Goal: Navigation & Orientation: Find specific page/section

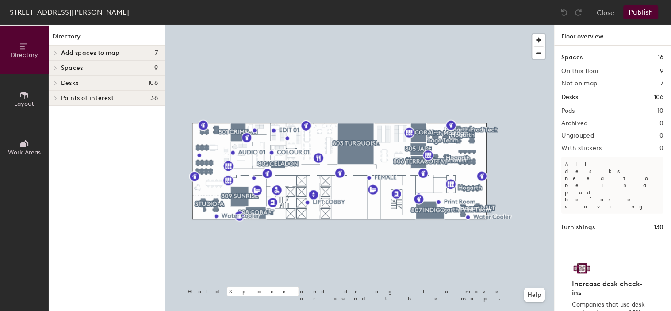
click at [57, 84] on icon at bounding box center [56, 83] width 4 height 4
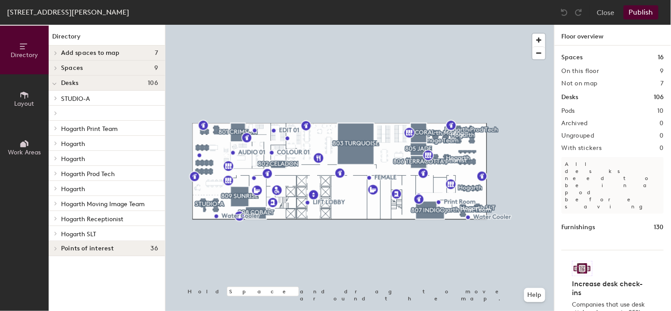
click at [61, 96] on span "STUDIO-A" at bounding box center [75, 99] width 29 height 8
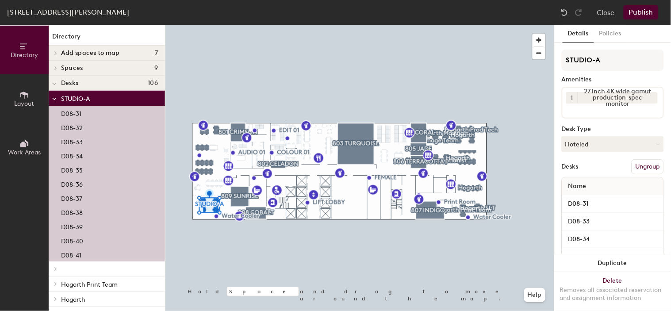
click at [55, 100] on icon at bounding box center [54, 99] width 4 height 4
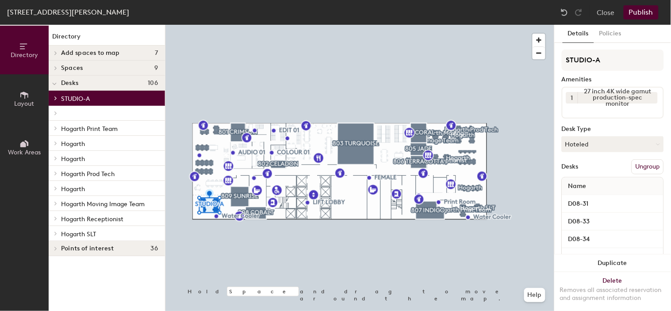
click at [58, 112] on span at bounding box center [55, 113] width 8 height 4
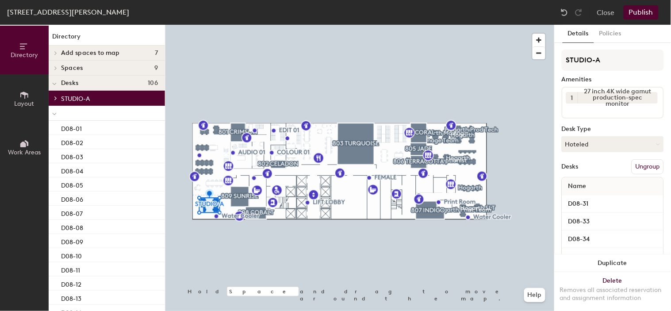
click at [50, 113] on div at bounding box center [55, 113] width 12 height 15
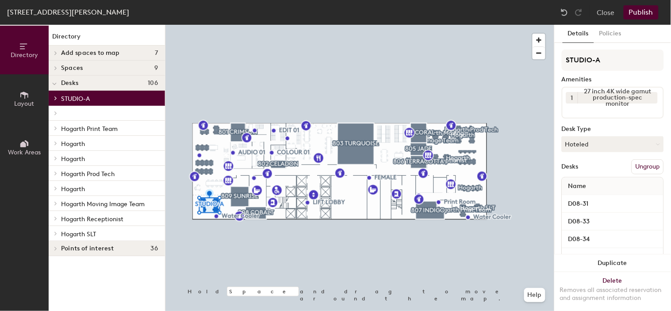
click at [58, 131] on div at bounding box center [55, 128] width 12 height 15
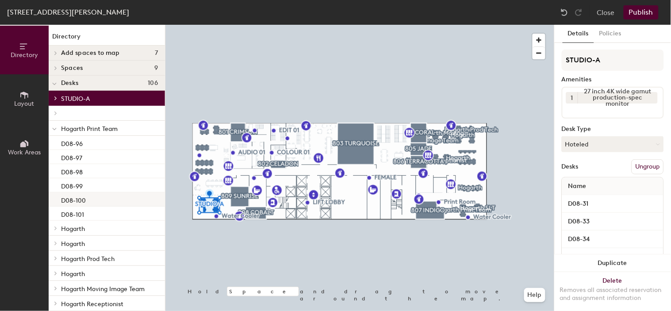
scroll to position [37, 0]
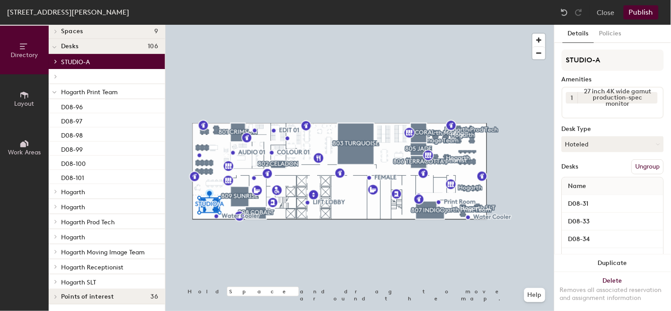
click at [57, 96] on div at bounding box center [55, 91] width 12 height 15
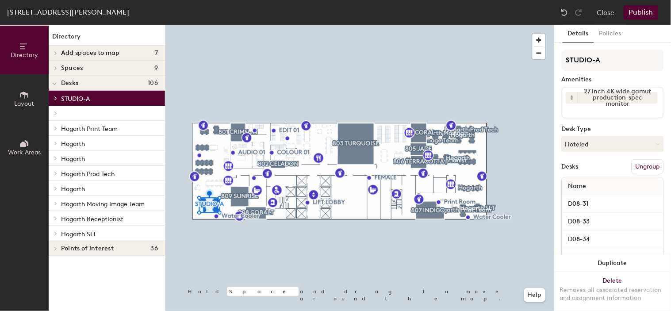
scroll to position [0, 0]
click at [52, 130] on span at bounding box center [55, 128] width 8 height 4
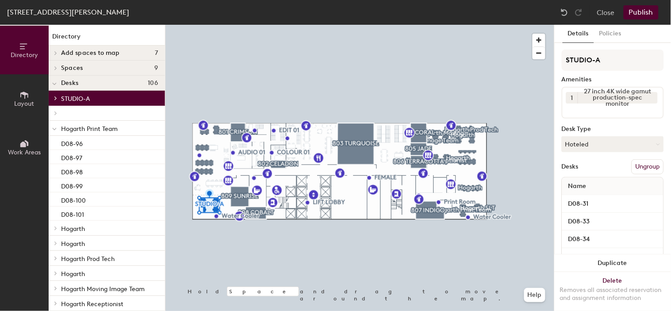
click at [54, 131] on icon at bounding box center [54, 129] width 4 height 4
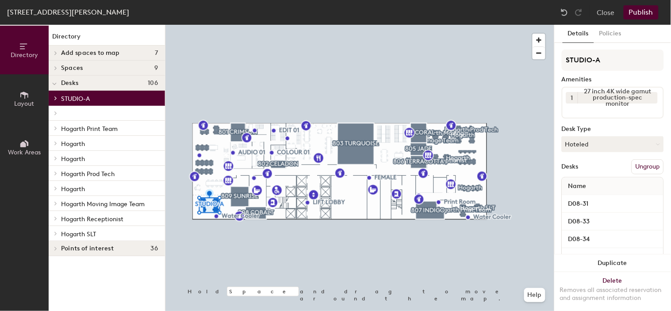
click at [56, 147] on div at bounding box center [55, 143] width 12 height 15
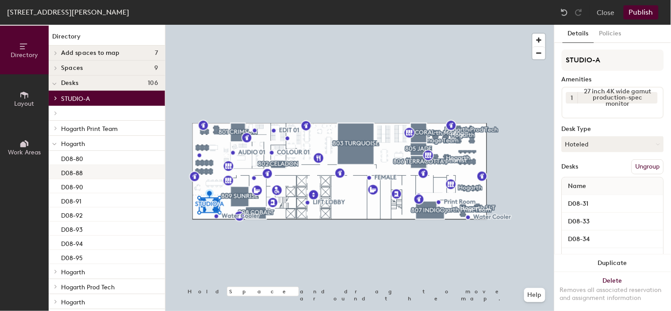
click at [89, 173] on div "D08-88" at bounding box center [107, 172] width 116 height 14
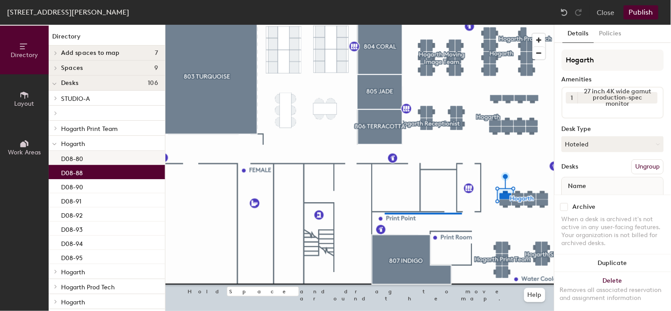
click at [385, 25] on div at bounding box center [360, 25] width 389 height 0
click at [108, 171] on div "D08-88" at bounding box center [107, 172] width 116 height 14
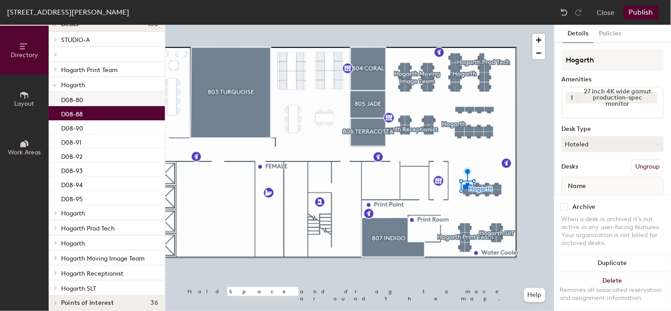
scroll to position [65, 0]
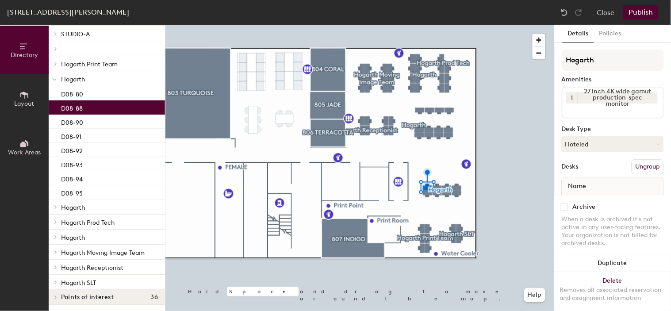
click at [78, 210] on span "Hogarth" at bounding box center [73, 208] width 24 height 8
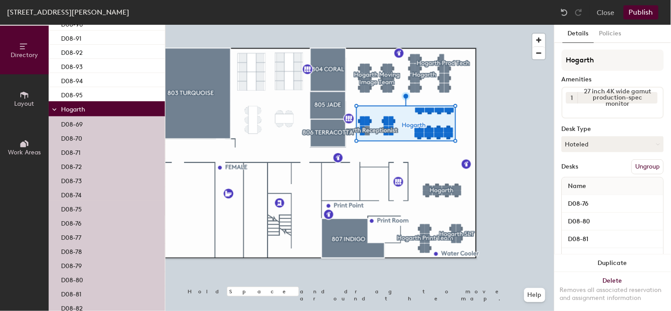
scroll to position [311, 0]
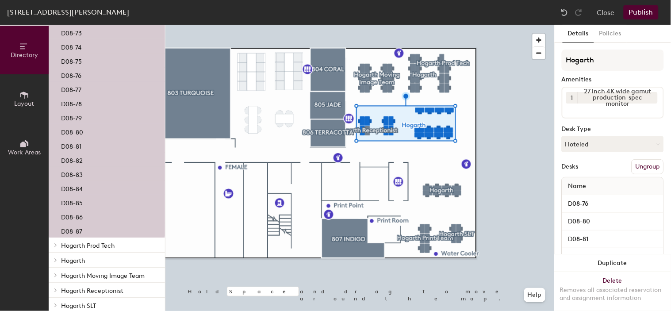
click at [93, 245] on span "Hogarth Prod Tech" at bounding box center [88, 246] width 54 height 8
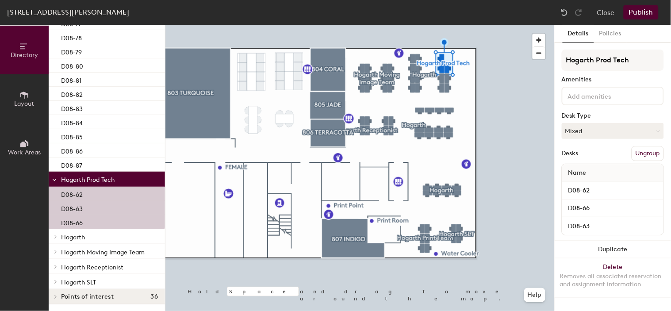
click at [102, 233] on p "Hogarth" at bounding box center [109, 237] width 97 height 12
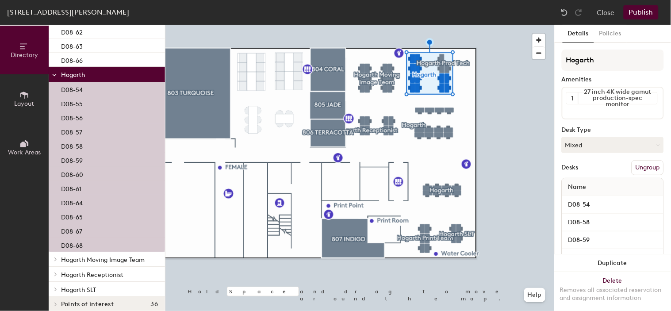
scroll to position [547, 0]
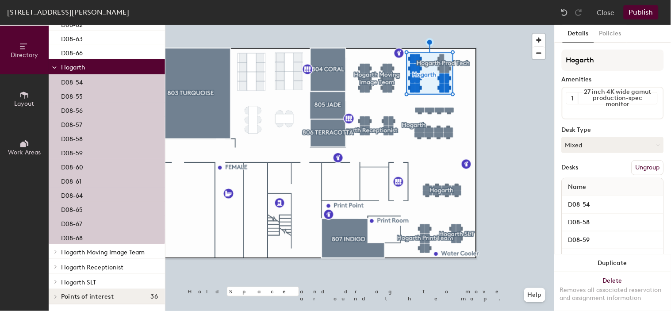
click at [100, 244] on div "Hogarth Moving Image Team" at bounding box center [107, 251] width 116 height 15
click at [100, 247] on p "Hogarth Moving Image Team" at bounding box center [109, 252] width 97 height 12
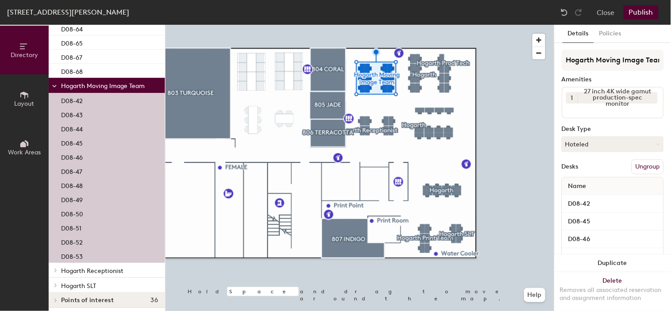
scroll to position [716, 0]
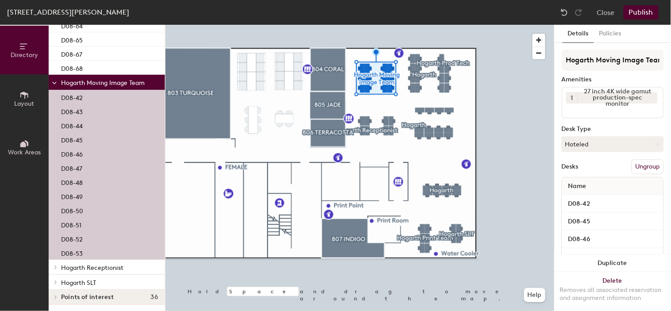
click at [104, 267] on span "Hogarth Receptionist" at bounding box center [92, 268] width 62 height 8
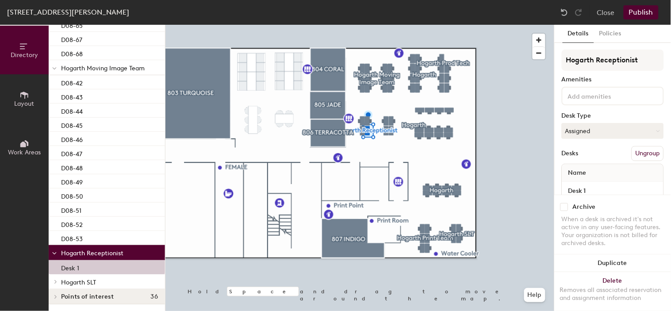
click at [89, 282] on span "Hogarth SLT" at bounding box center [78, 283] width 35 height 8
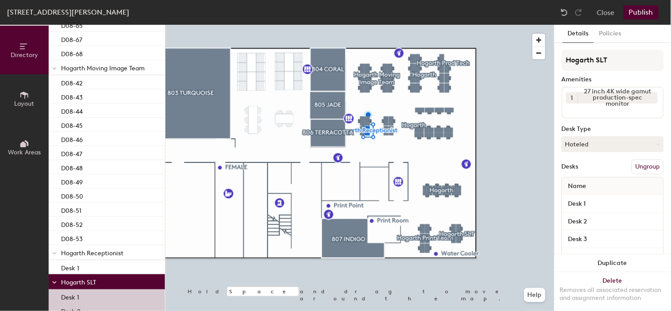
scroll to position [787, 0]
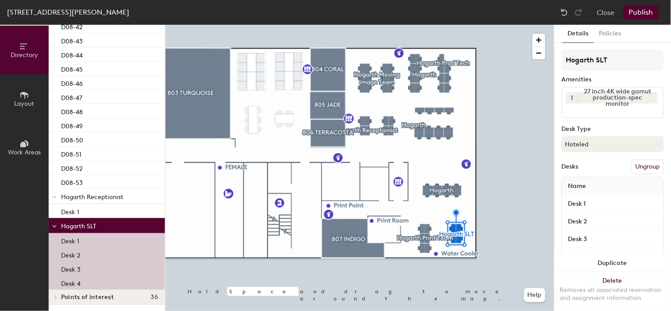
click at [95, 297] on span "Points of interest" at bounding box center [87, 297] width 53 height 7
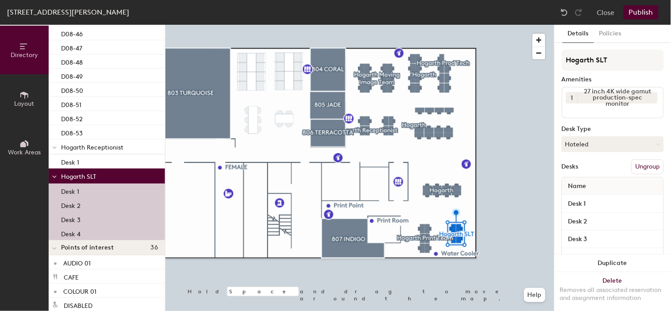
click at [59, 247] on div at bounding box center [55, 247] width 12 height 15
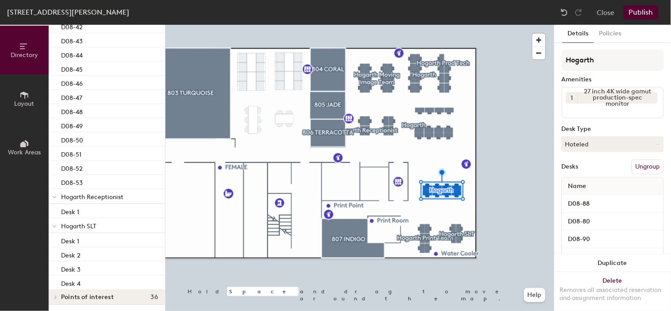
click at [58, 224] on div at bounding box center [55, 225] width 12 height 15
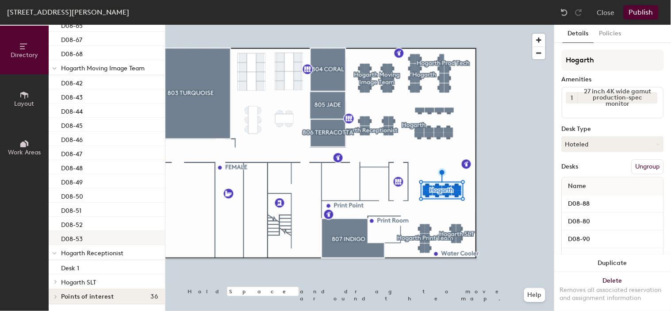
click at [57, 251] on div at bounding box center [55, 252] width 12 height 15
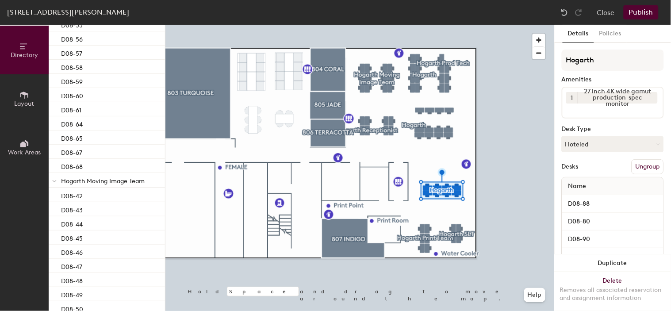
click at [54, 183] on icon at bounding box center [54, 182] width 4 height 4
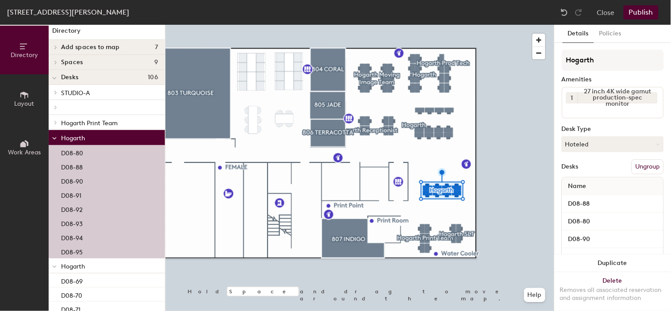
scroll to position [0, 0]
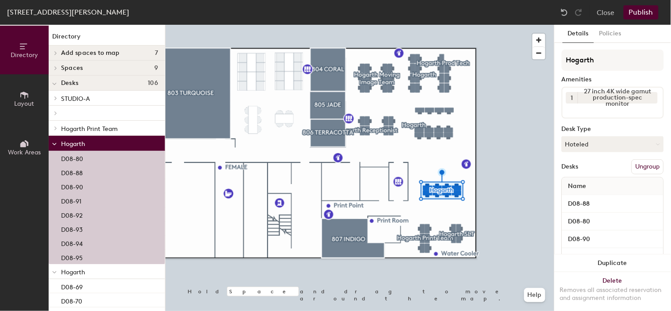
click at [58, 127] on span at bounding box center [55, 128] width 8 height 4
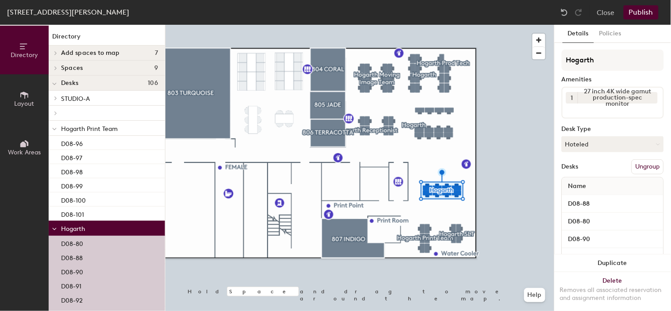
click at [54, 114] on icon at bounding box center [56, 113] width 4 height 4
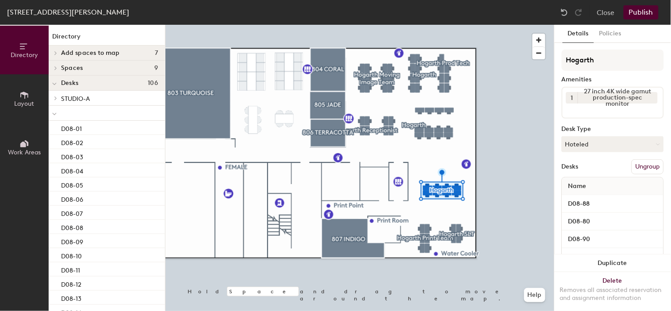
click at [60, 101] on div at bounding box center [55, 98] width 12 height 15
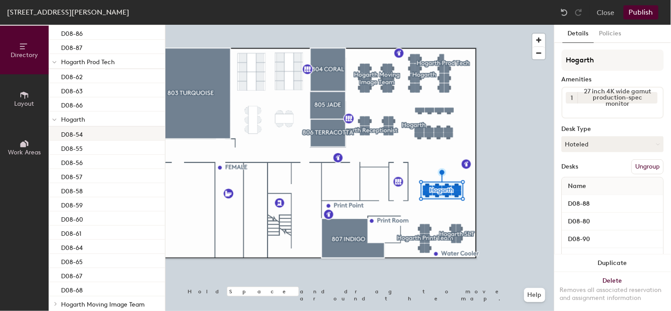
scroll to position [1212, 0]
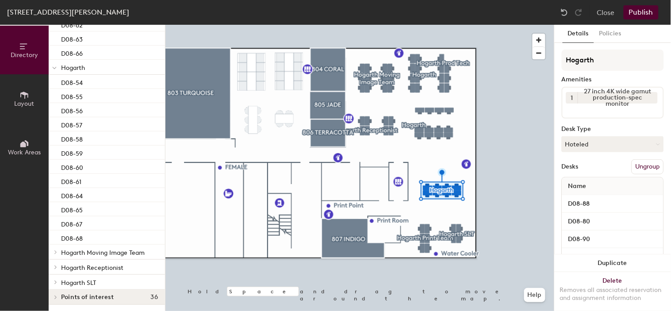
click at [58, 253] on span at bounding box center [55, 252] width 8 height 4
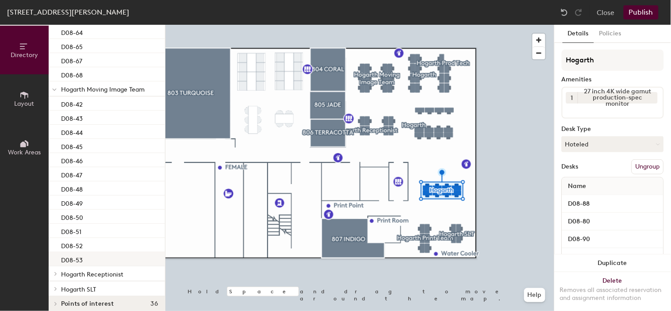
scroll to position [1382, 0]
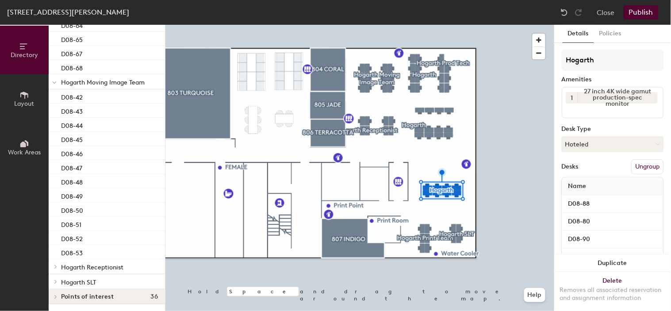
click at [54, 269] on div at bounding box center [55, 266] width 12 height 15
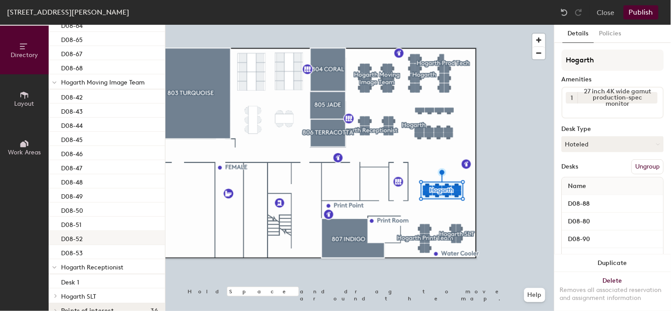
scroll to position [1396, 0]
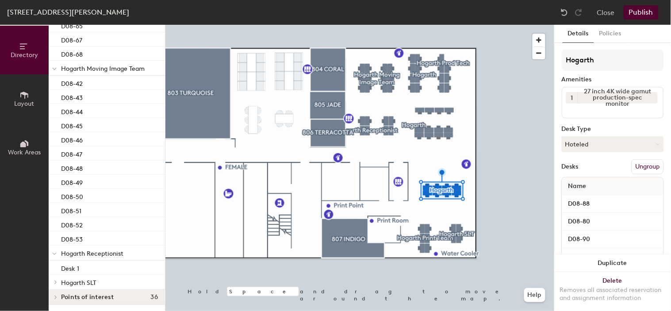
click at [51, 282] on span at bounding box center [55, 282] width 8 height 4
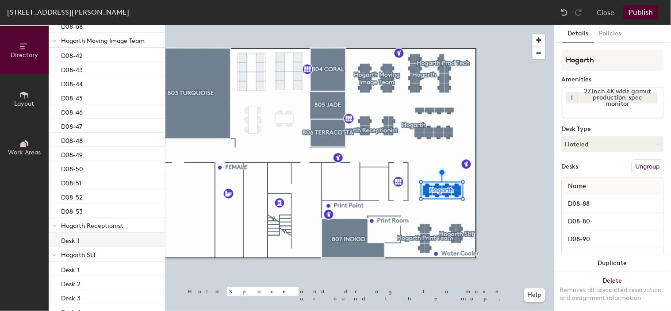
scroll to position [1453, 0]
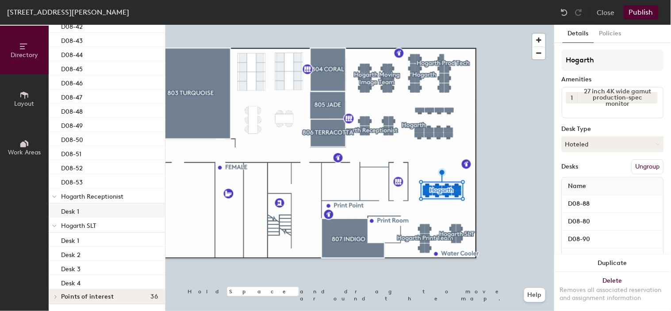
click at [100, 213] on div "Desk 1" at bounding box center [107, 211] width 116 height 14
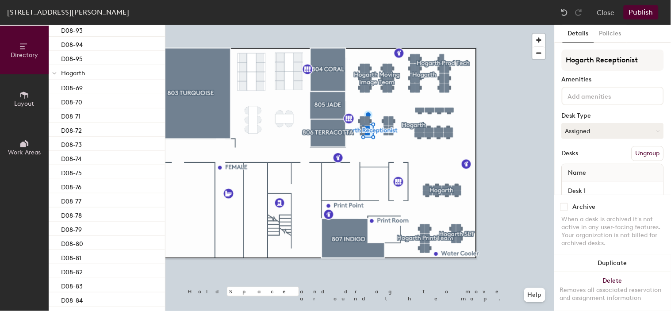
scroll to position [764, 0]
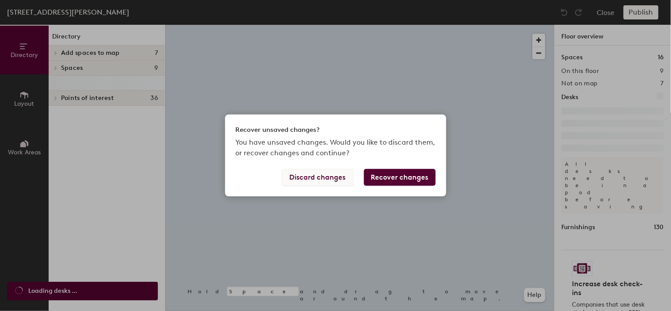
click at [345, 177] on button "Discard changes" at bounding box center [317, 177] width 71 height 17
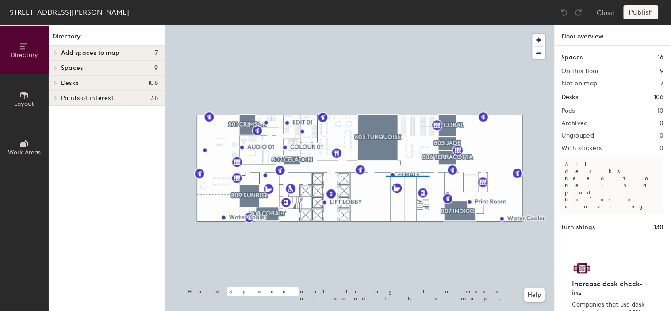
click at [386, 25] on div at bounding box center [360, 25] width 389 height 0
